Goal: Task Accomplishment & Management: Complete application form

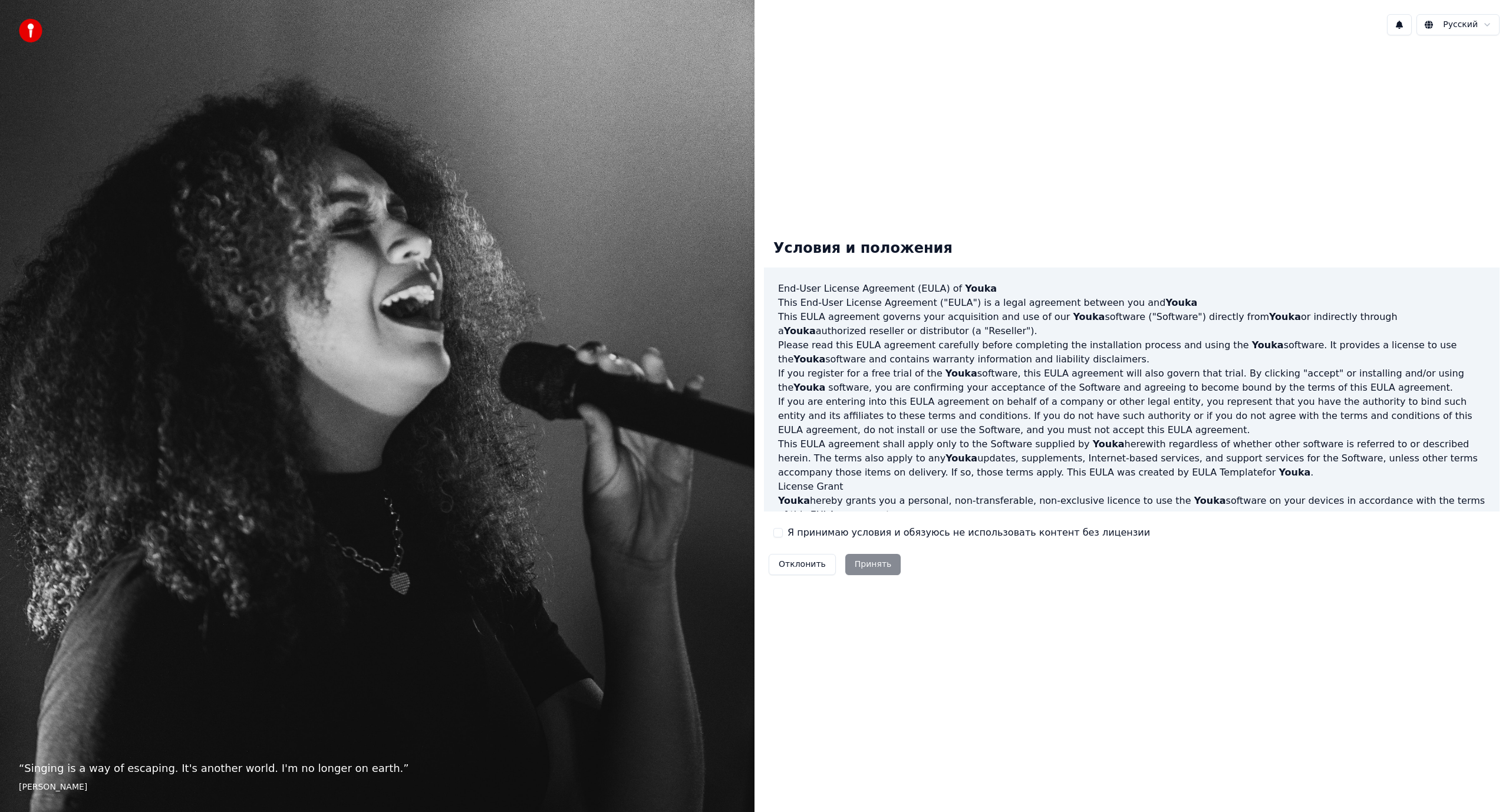
click at [777, 530] on button "Я принимаю условия и обязуюсь не использовать контент без лицензии" at bounding box center [778, 532] width 9 height 9
click at [777, 528] on button "Я принимаю условия и обязуюсь не использовать контент без лицензии" at bounding box center [778, 532] width 9 height 9
click at [777, 536] on button "Я принимаю условия и обязуюсь не использовать контент без лицензии" at bounding box center [778, 532] width 9 height 9
click at [890, 568] on button "Принять" at bounding box center [873, 564] width 56 height 21
